Goal: Information Seeking & Learning: Check status

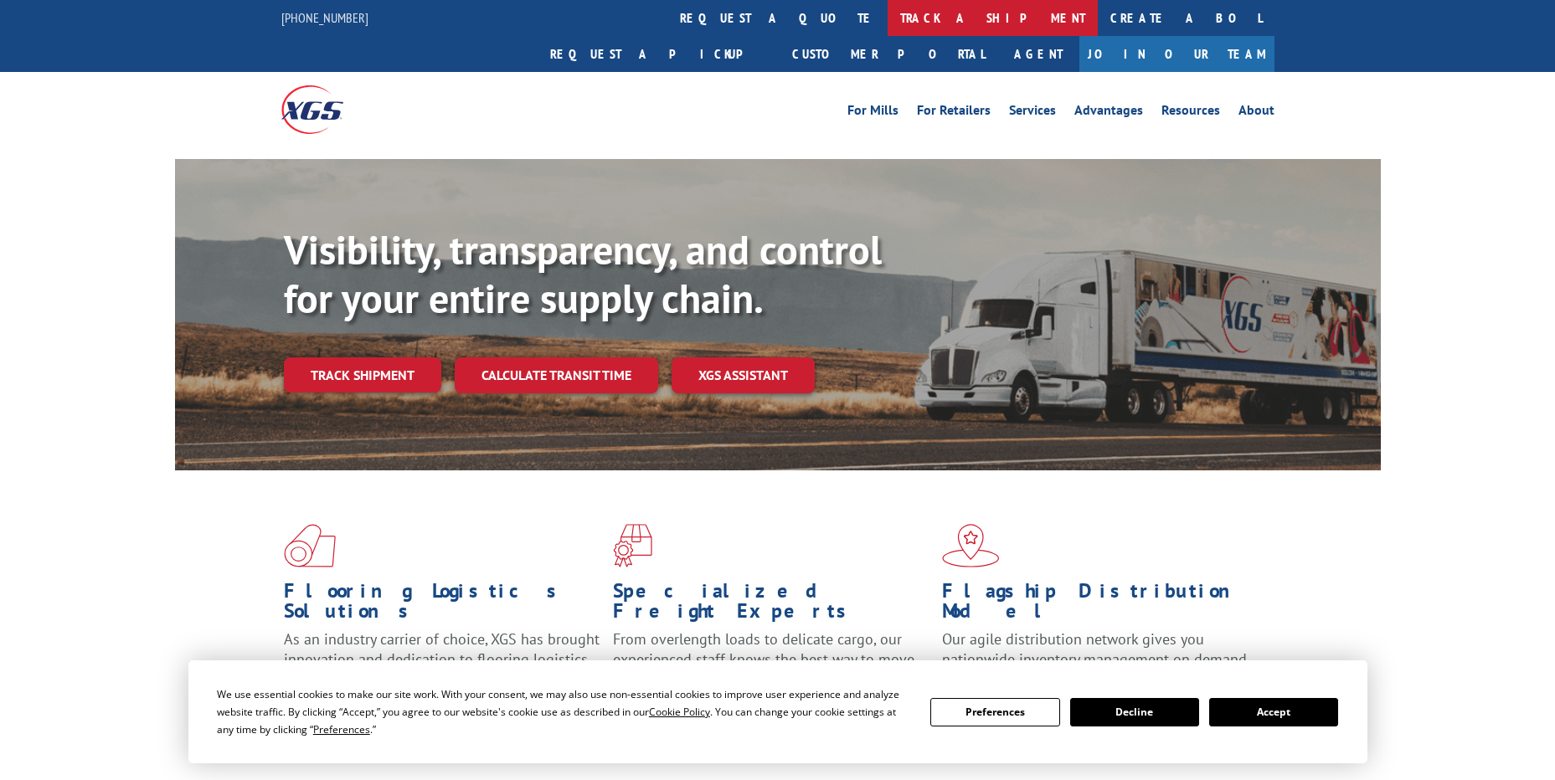
click at [887, 18] on link "track a shipment" at bounding box center [992, 18] width 210 height 36
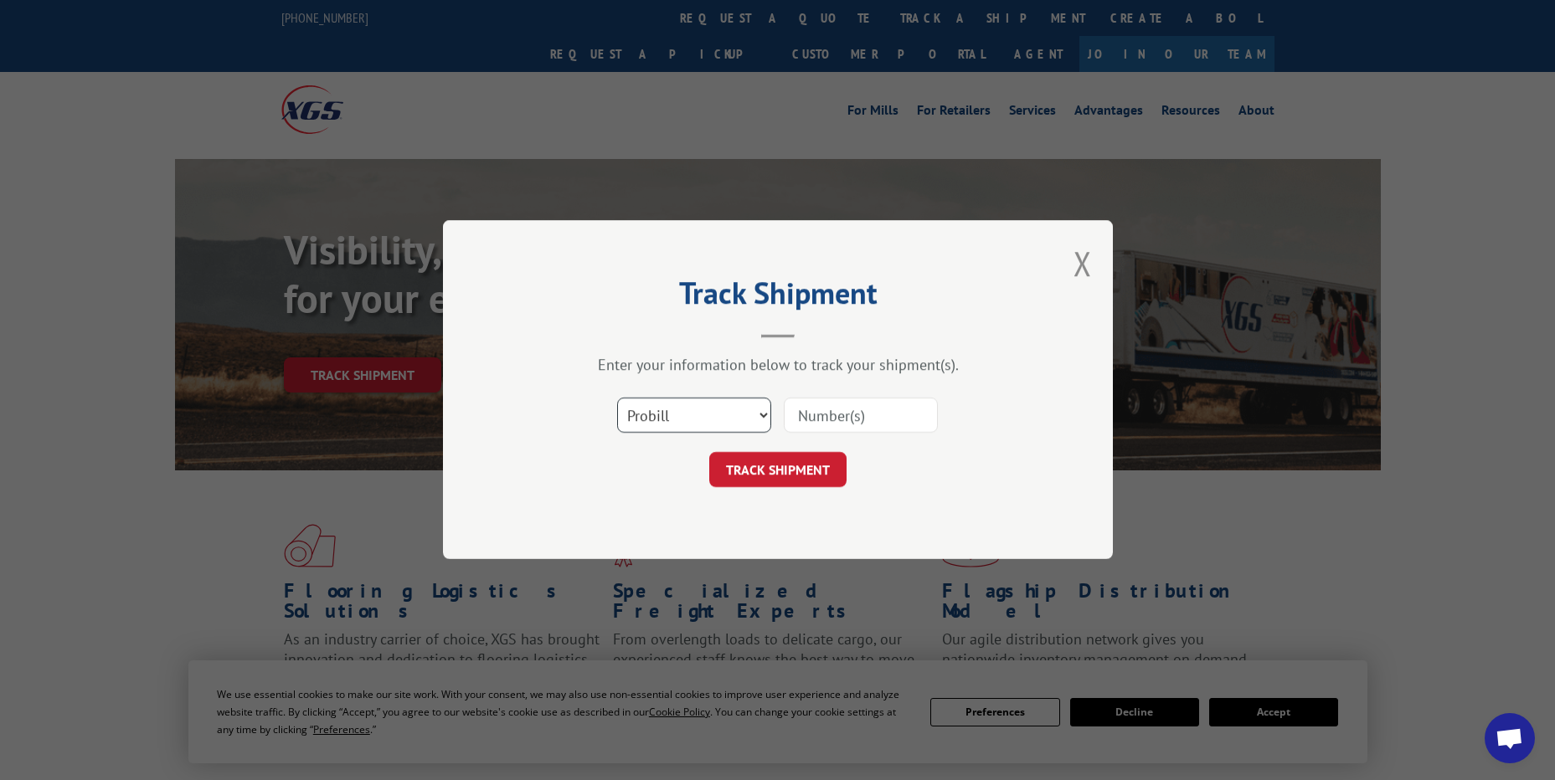
drag, startPoint x: 698, startPoint y: 406, endPoint x: 705, endPoint y: 422, distance: 17.3
click at [698, 406] on select "Select category... Probill BOL PO" at bounding box center [694, 415] width 154 height 35
click at [617, 398] on select "Select category... Probill BOL PO" at bounding box center [694, 415] width 154 height 35
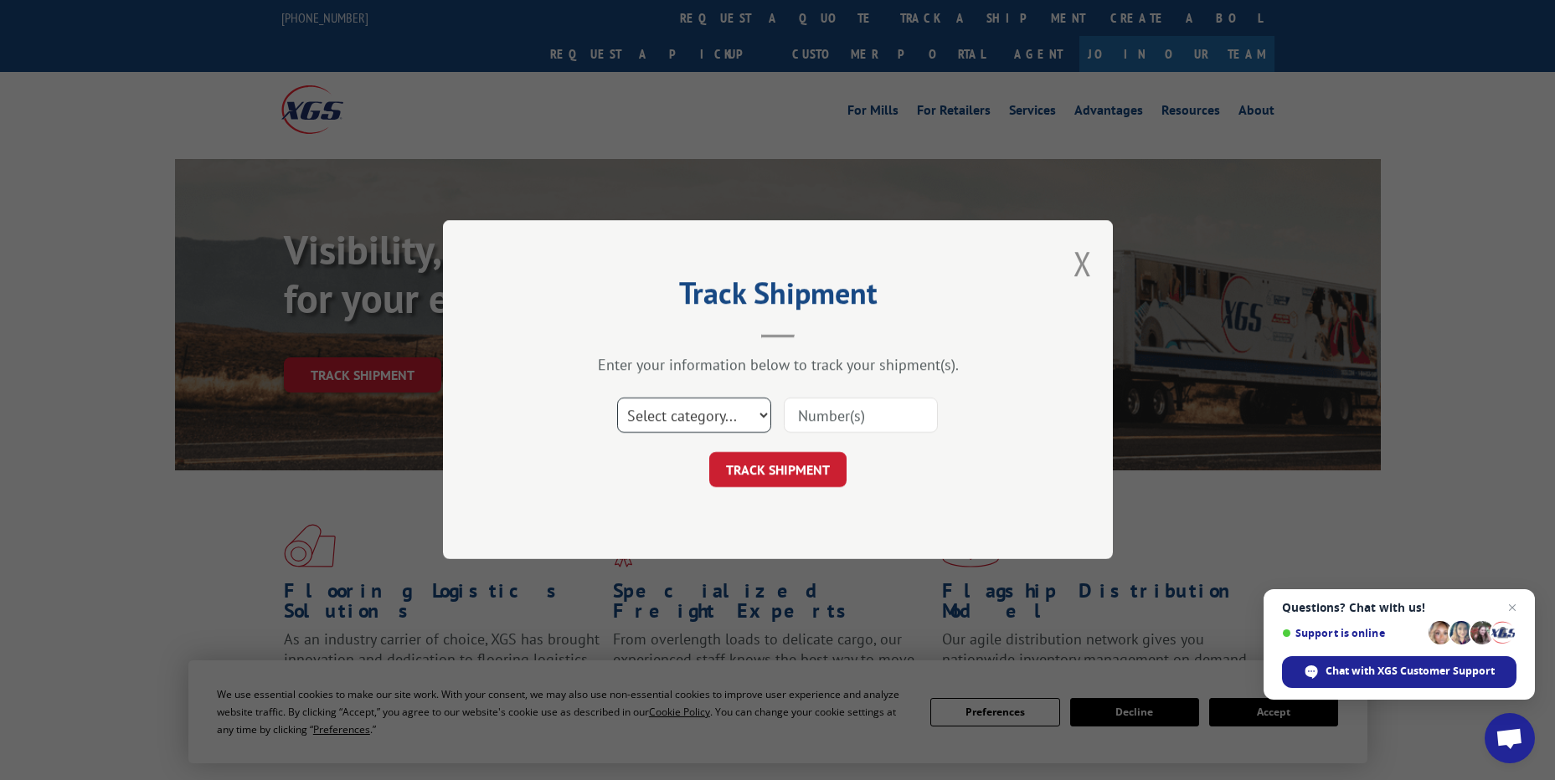
drag, startPoint x: 730, startPoint y: 414, endPoint x: 729, endPoint y: 434, distance: 20.9
click at [730, 414] on select "Select category... Probill BOL PO" at bounding box center [694, 415] width 154 height 35
select select "probill"
click at [617, 398] on select "Select category... Probill BOL PO" at bounding box center [694, 415] width 154 height 35
click at [830, 414] on input at bounding box center [861, 415] width 154 height 35
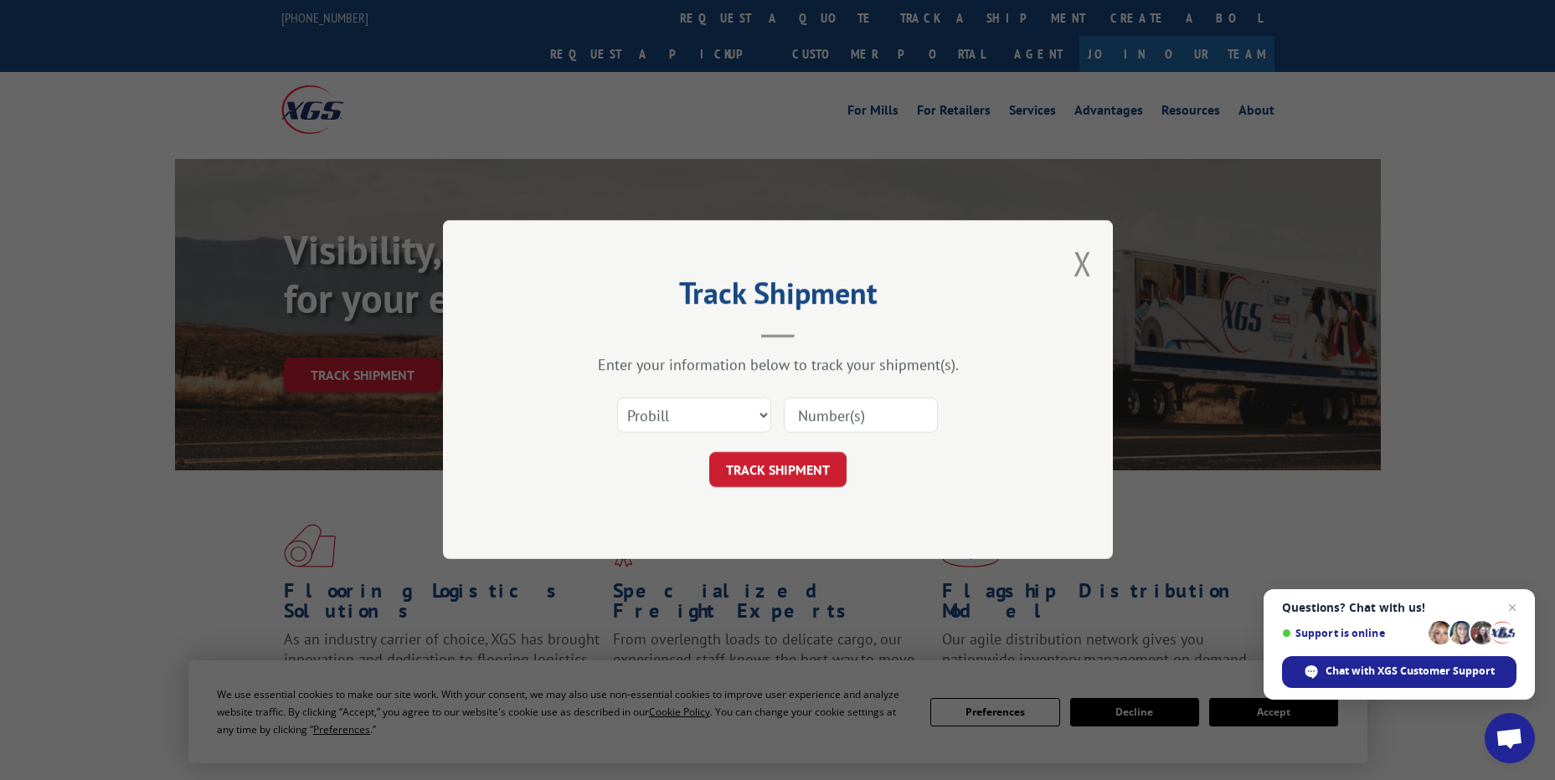
paste input "17523647"
type input "17523647"
click at [803, 459] on button "TRACK SHIPMENT" at bounding box center [777, 470] width 137 height 35
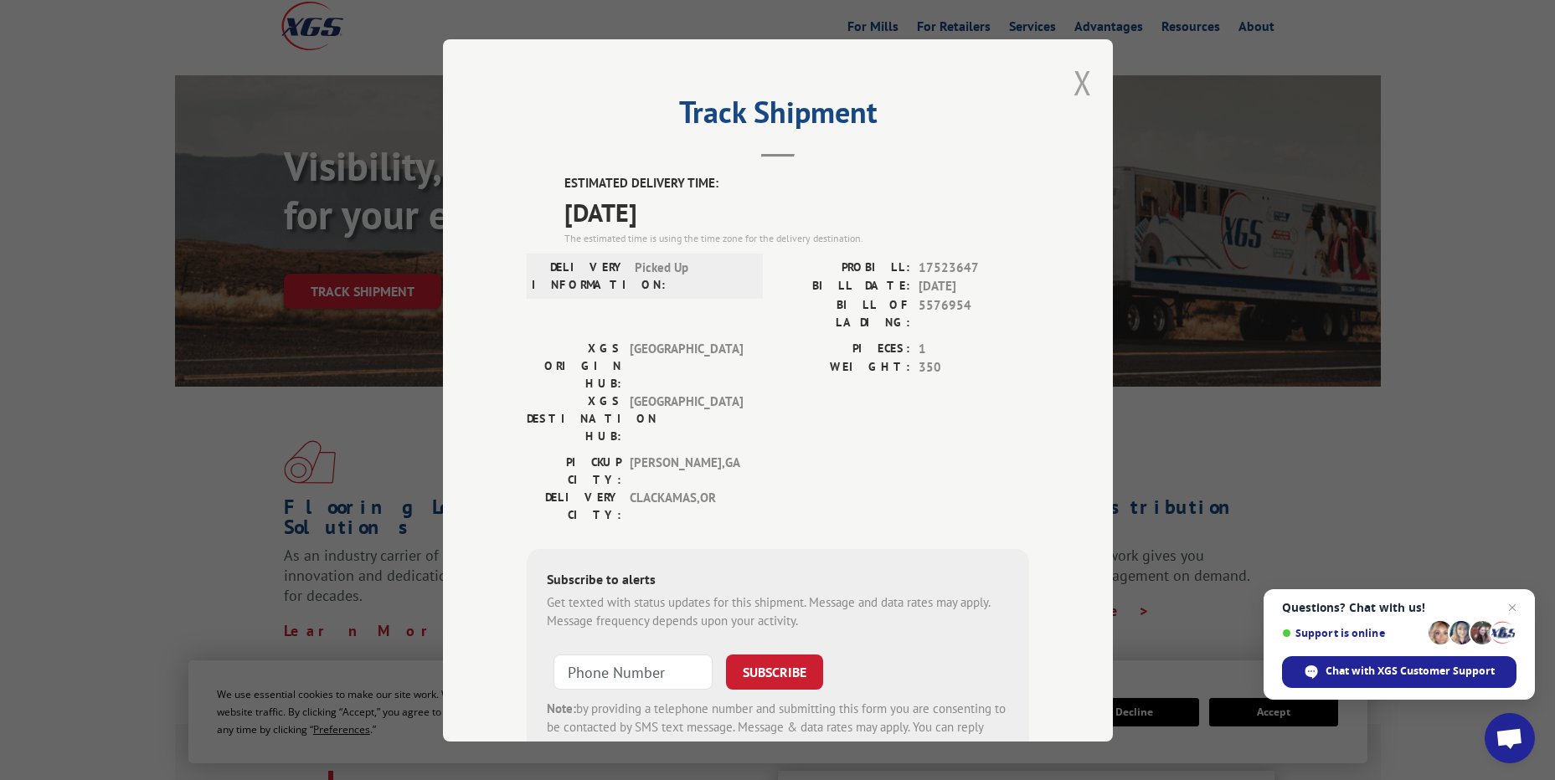
click at [1076, 93] on button "Close modal" at bounding box center [1082, 82] width 18 height 44
